Goal: Navigation & Orientation: Locate item on page

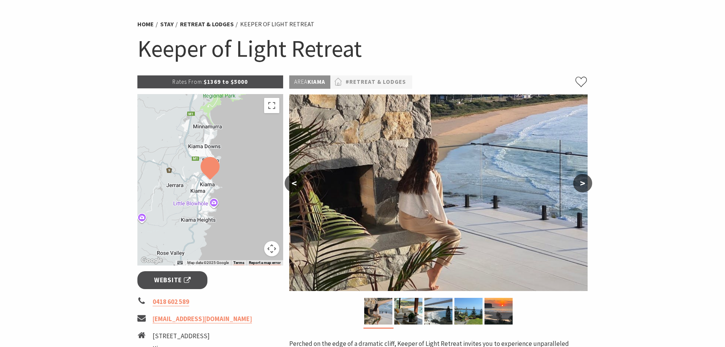
scroll to position [28, 0]
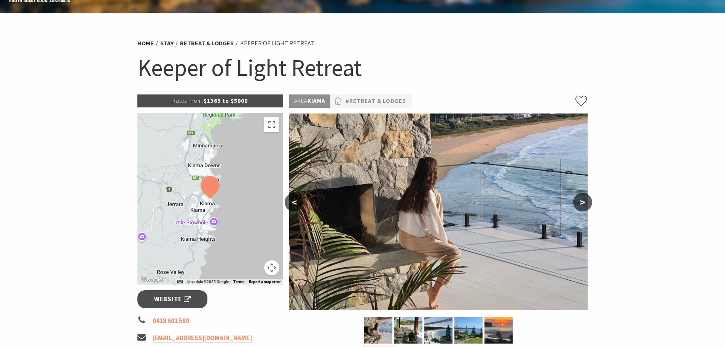
click at [582, 202] on button ">" at bounding box center [582, 202] width 19 height 18
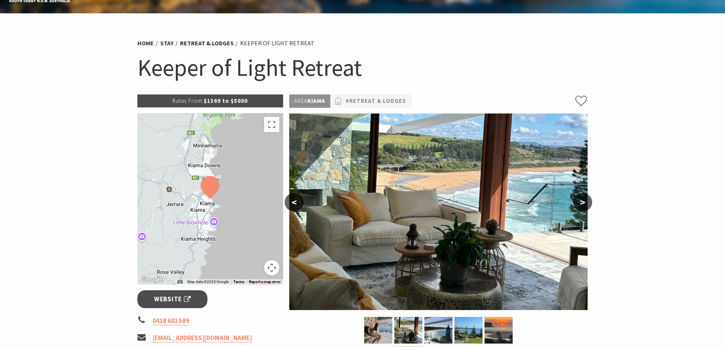
click at [582, 202] on button ">" at bounding box center [582, 202] width 19 height 18
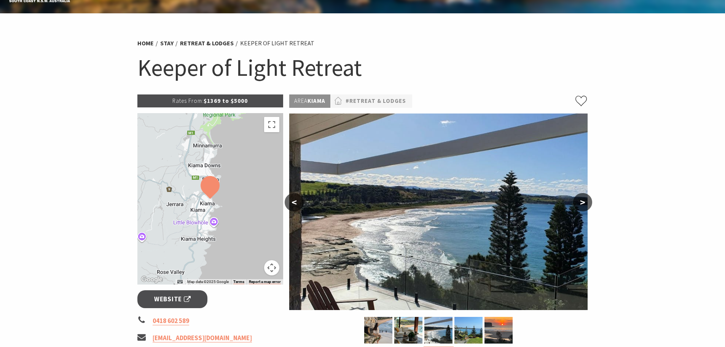
click at [582, 202] on button ">" at bounding box center [582, 202] width 19 height 18
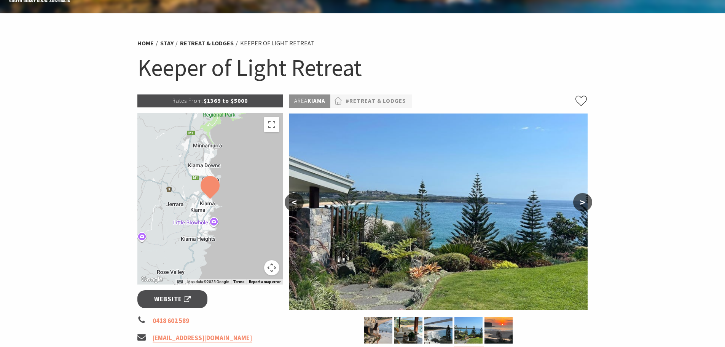
click at [582, 202] on button ">" at bounding box center [582, 202] width 19 height 18
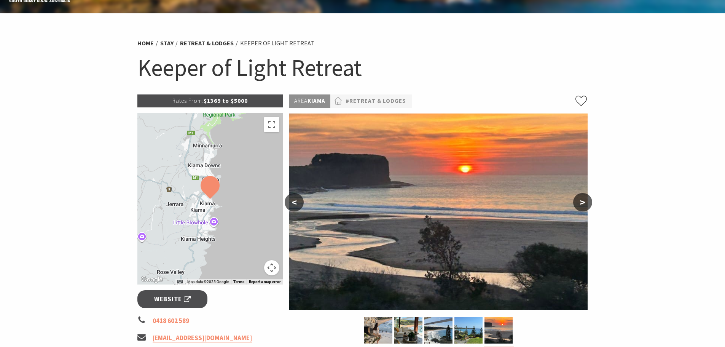
click at [582, 202] on button ">" at bounding box center [582, 202] width 19 height 18
click at [292, 201] on button "<" at bounding box center [294, 202] width 19 height 18
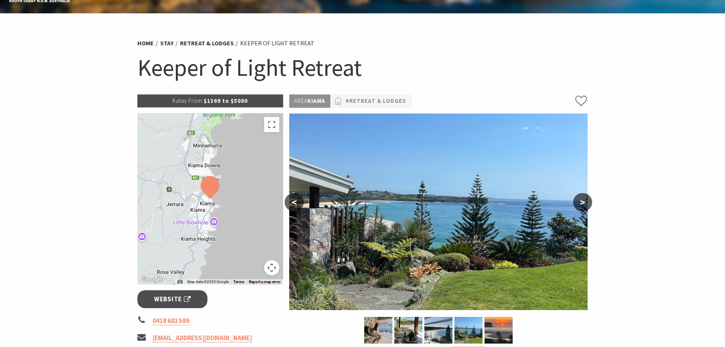
click at [293, 201] on button "<" at bounding box center [294, 202] width 19 height 18
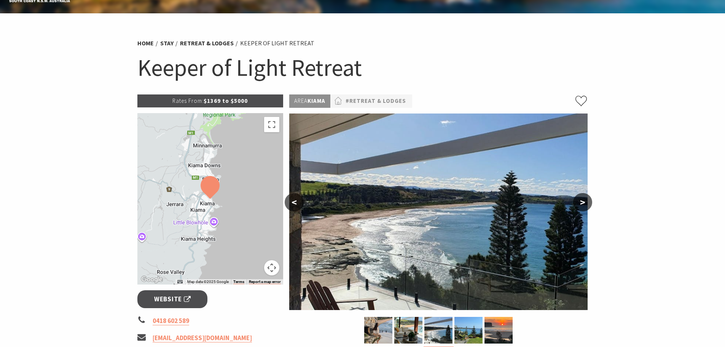
click at [293, 201] on button "<" at bounding box center [294, 202] width 19 height 18
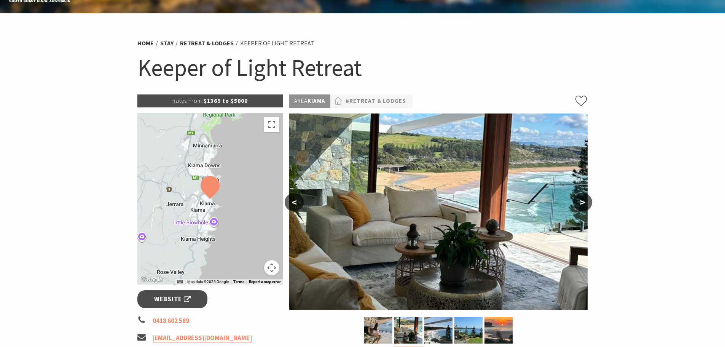
click at [293, 201] on button "<" at bounding box center [294, 202] width 19 height 18
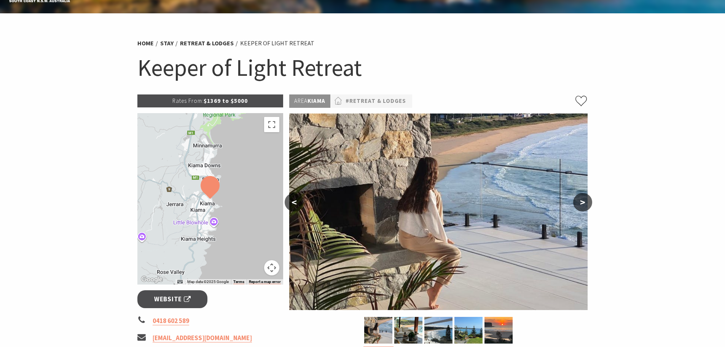
click at [293, 201] on button "<" at bounding box center [294, 202] width 19 height 18
